Goal: Navigation & Orientation: Find specific page/section

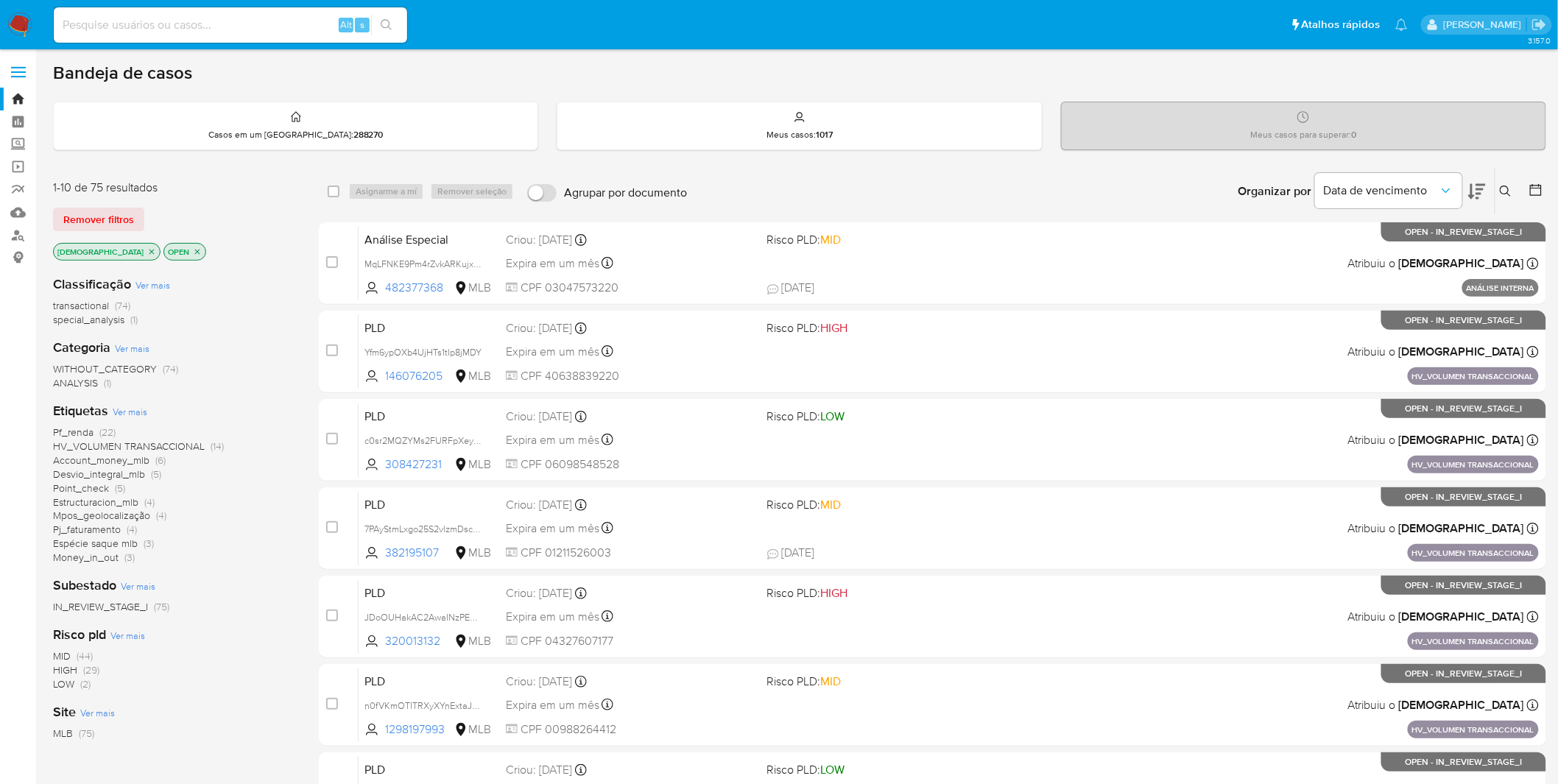
click at [34, 30] on nav "Pausado Ver notificaciones Alt s Atalhos rápidos Presiona las siguientes teclas…" at bounding box center [779, 24] width 1558 height 49
click at [22, 23] on img at bounding box center [20, 24] width 25 height 25
click at [33, 17] on nav "Pausado Ver notificaciones Alt s Atalhos rápidos Presiona las siguientes teclas…" at bounding box center [779, 24] width 1558 height 49
click at [25, 16] on img at bounding box center [20, 24] width 25 height 25
